Goal: Information Seeking & Learning: Learn about a topic

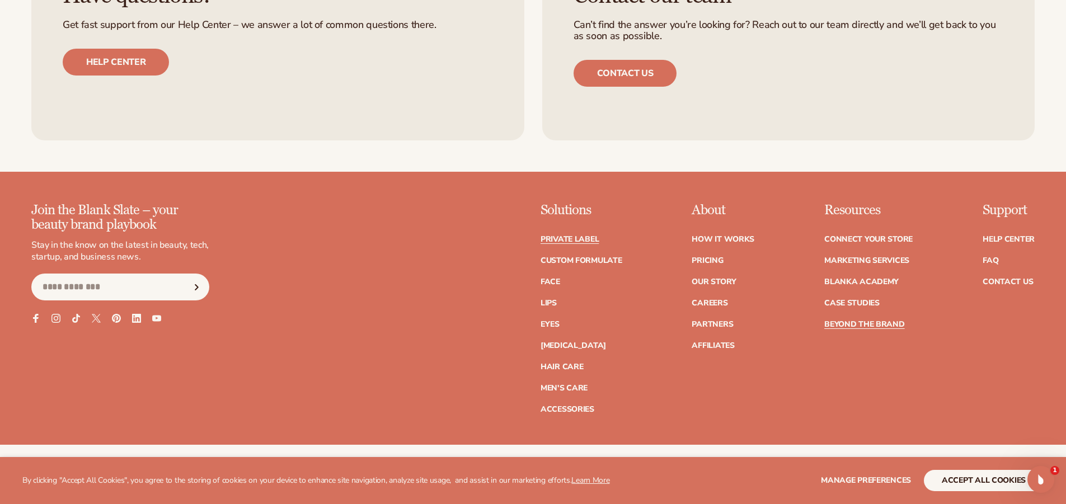
scroll to position [2015, 0]
click at [856, 285] on link "Blanka Academy" at bounding box center [861, 282] width 74 height 8
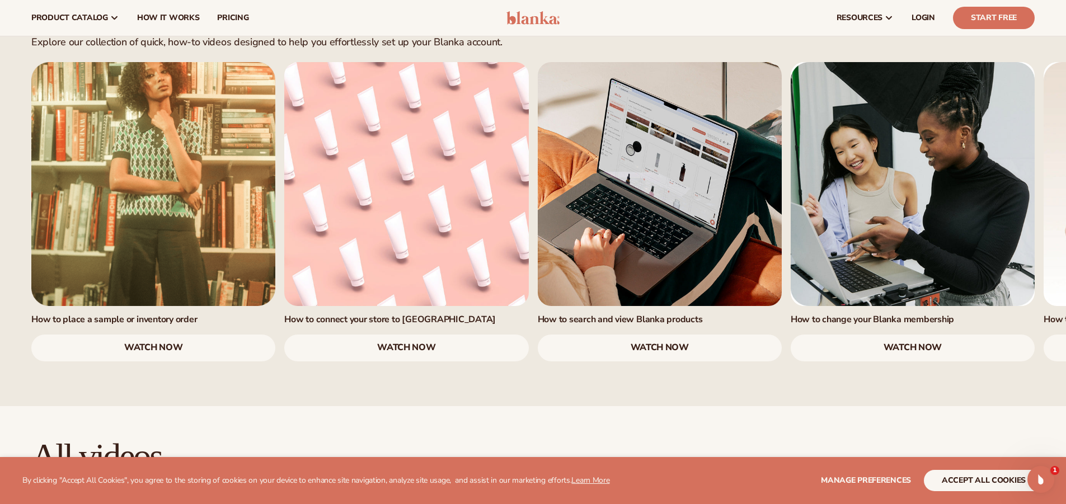
scroll to position [626, 0]
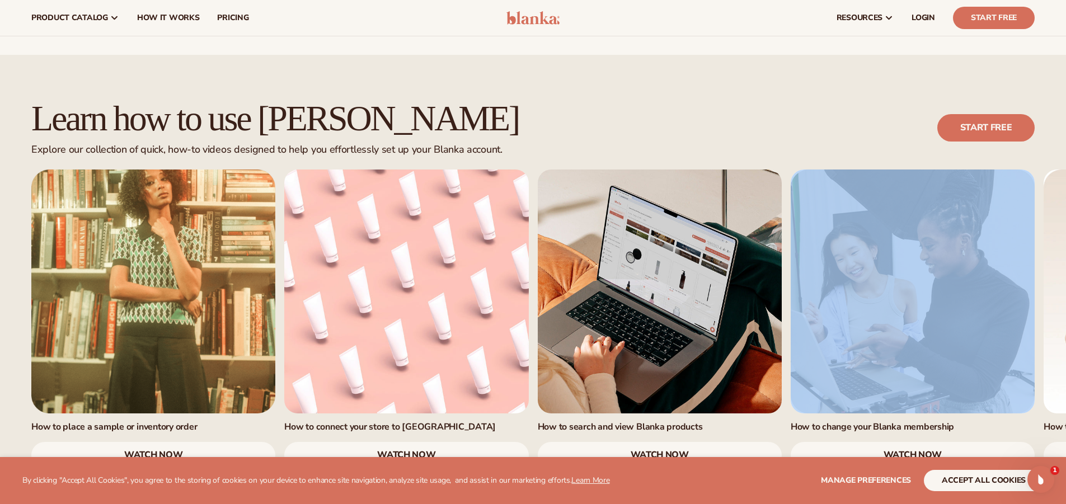
drag, startPoint x: 1038, startPoint y: 348, endPoint x: 851, endPoint y: 332, distance: 188.2
click at [851, 332] on div "Learn how to use Blanka Explore our collection of quick, how-to videos designed…" at bounding box center [533, 284] width 1066 height 369
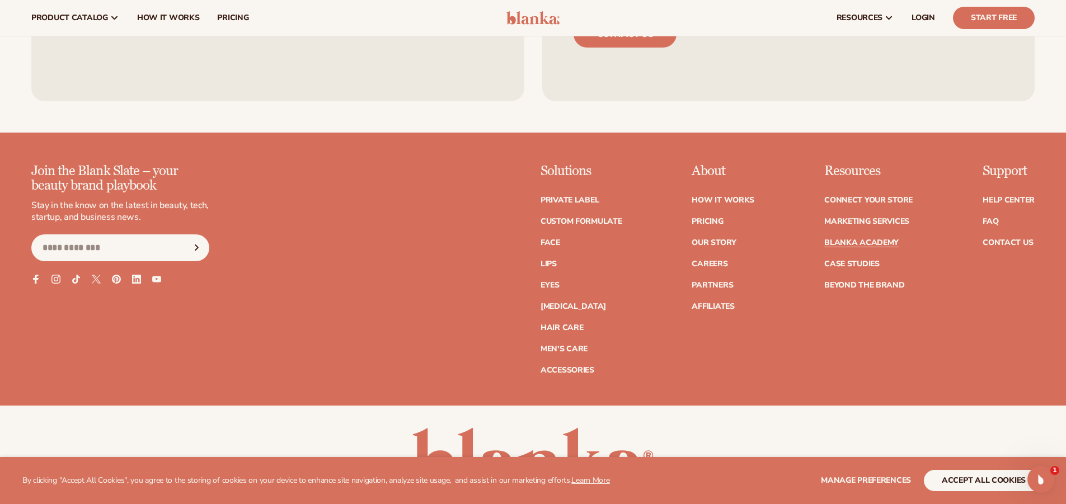
scroll to position [2813, 0]
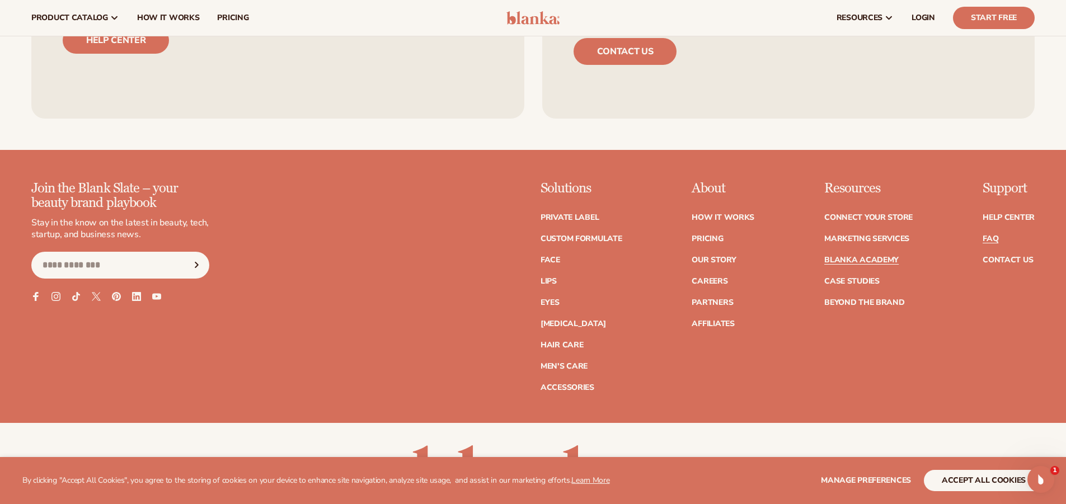
click at [991, 235] on link "FAQ" at bounding box center [991, 239] width 16 height 8
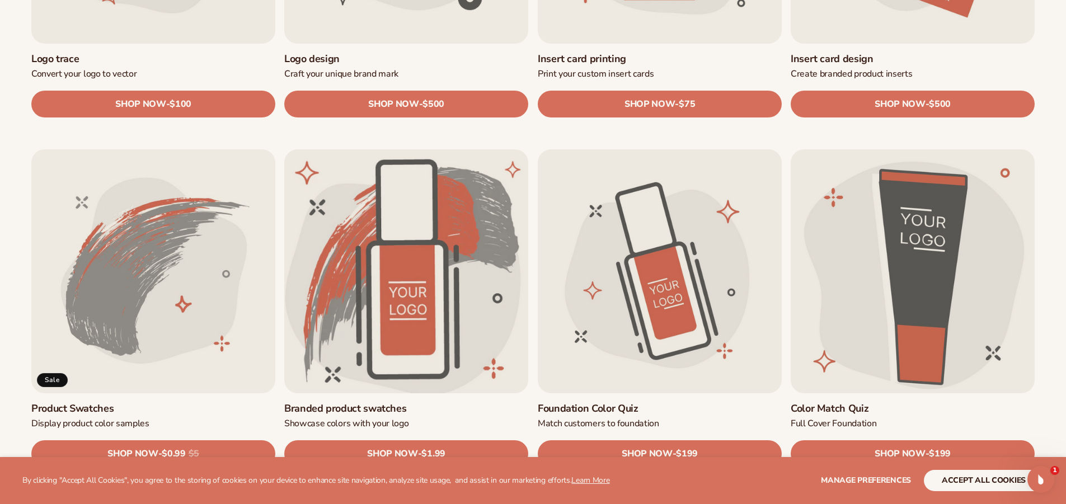
scroll to position [616, 0]
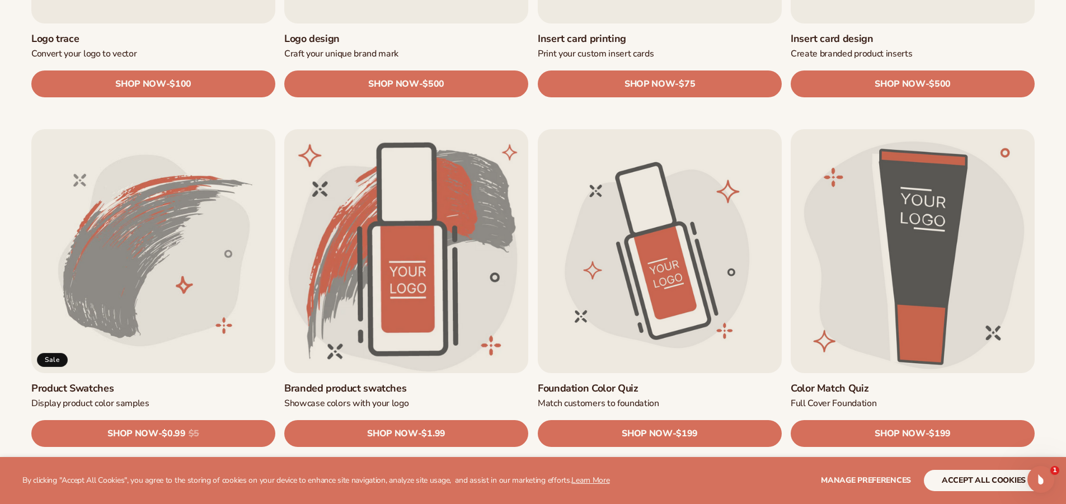
click at [119, 382] on link "Product Swatches" at bounding box center [153, 388] width 244 height 13
